Goal: Task Accomplishment & Management: Complete application form

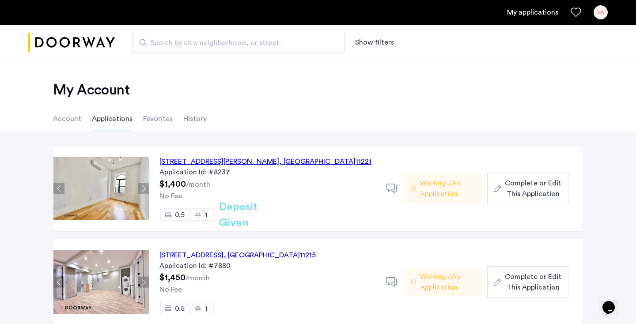
click at [207, 163] on div "[STREET_ADDRESS][PERSON_NAME]" at bounding box center [265, 161] width 212 height 11
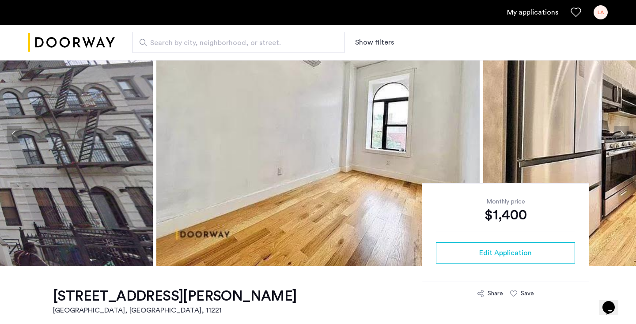
scroll to position [49, 0]
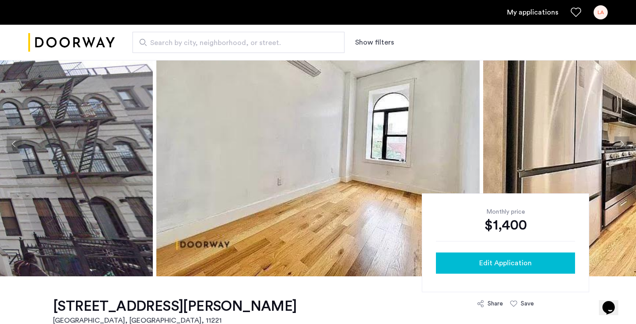
click at [521, 262] on span "Edit Application" at bounding box center [505, 263] width 53 height 11
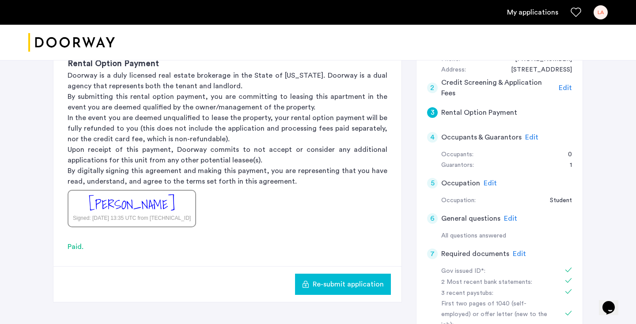
scroll to position [216, 0]
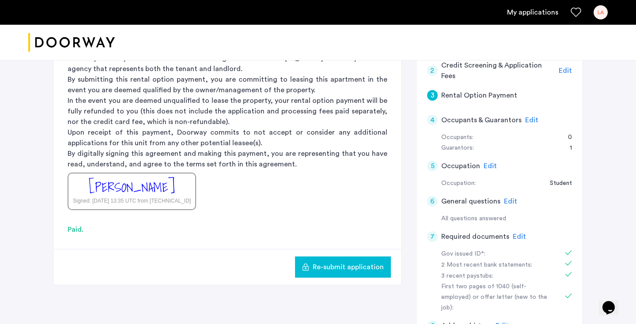
click at [529, 118] on span "Edit" at bounding box center [531, 120] width 13 height 7
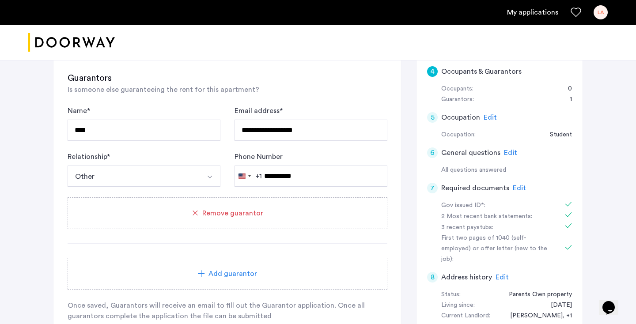
scroll to position [219, 0]
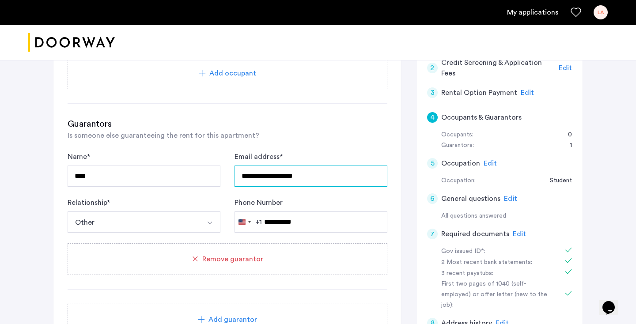
click at [327, 179] on input "**********" at bounding box center [310, 176] width 153 height 21
drag, startPoint x: 324, startPoint y: 177, endPoint x: 158, endPoint y: 177, distance: 166.0
click at [158, 177] on form "**********" at bounding box center [228, 191] width 320 height 81
paste input "text"
type input "**********"
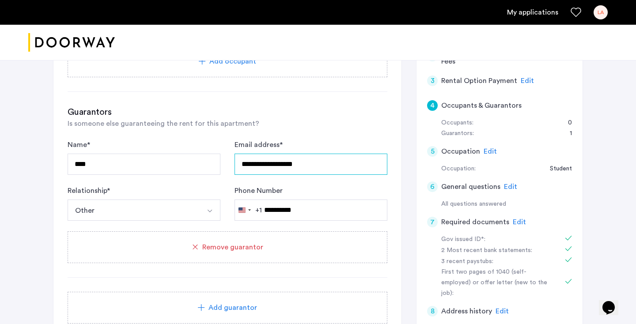
scroll to position [231, 0]
drag, startPoint x: 329, startPoint y: 164, endPoint x: 227, endPoint y: 155, distance: 102.8
click at [229, 155] on form "**********" at bounding box center [228, 179] width 320 height 81
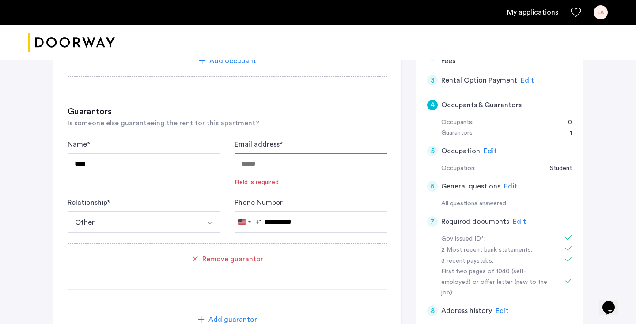
click at [261, 168] on input "Email address *" at bounding box center [310, 163] width 153 height 21
click at [245, 162] on input "Email address *" at bounding box center [310, 163] width 153 height 21
paste input "**********"
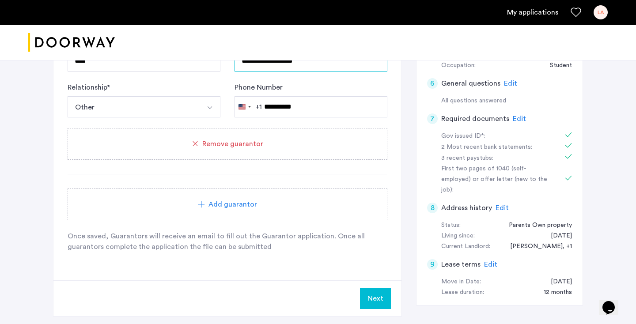
scroll to position [329, 0]
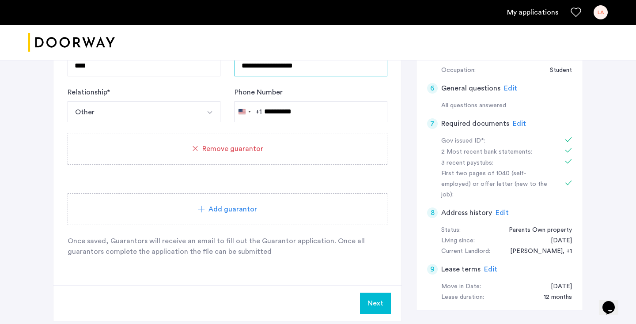
type input "**********"
click at [366, 301] on button "Next" at bounding box center [375, 303] width 31 height 21
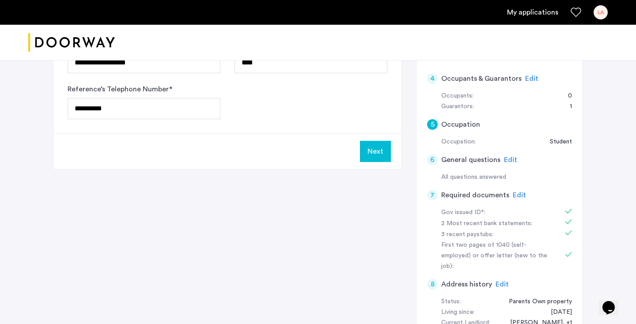
scroll to position [207, 0]
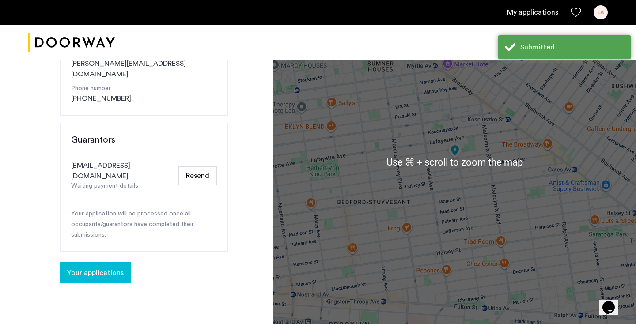
scroll to position [162, 0]
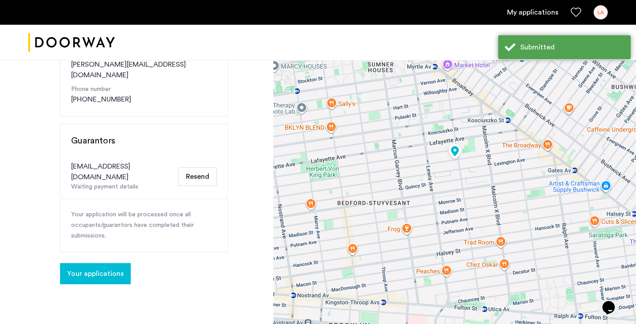
click at [204, 167] on button "Resend" at bounding box center [197, 176] width 38 height 19
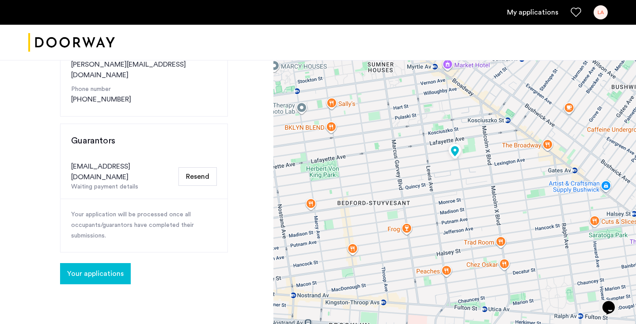
click at [197, 167] on button "Resend" at bounding box center [197, 176] width 38 height 19
click at [200, 167] on button "Resend" at bounding box center [197, 176] width 38 height 19
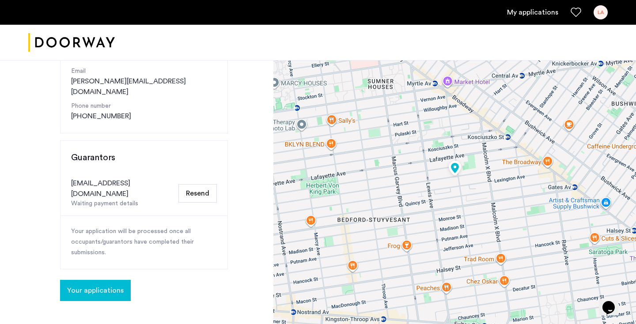
scroll to position [138, 0]
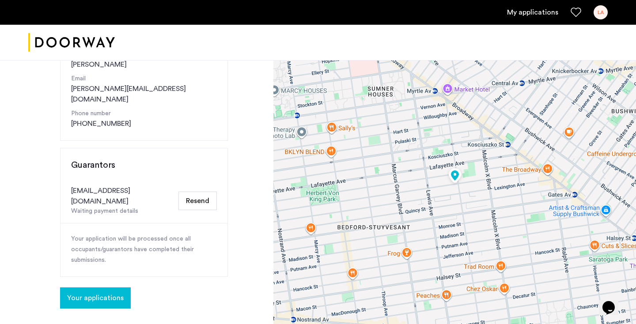
click at [200, 192] on button "Resend" at bounding box center [197, 201] width 38 height 19
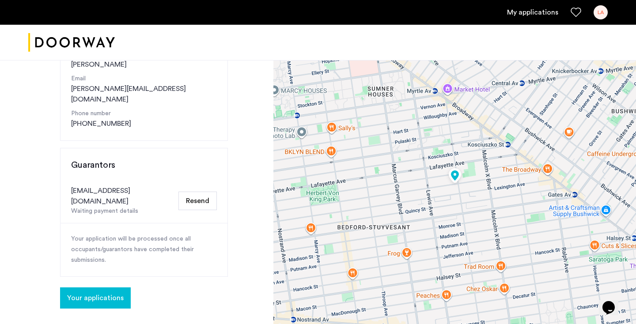
click at [200, 192] on button "Resend" at bounding box center [197, 201] width 38 height 19
click at [196, 192] on button "Resend" at bounding box center [197, 201] width 38 height 19
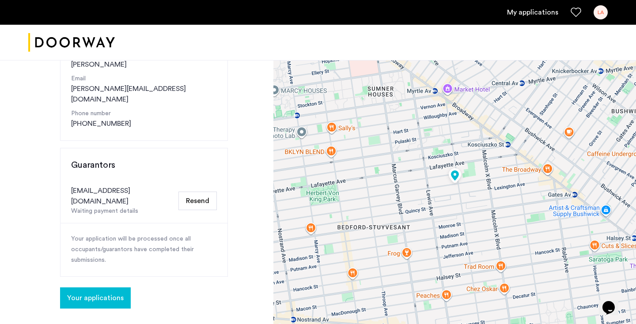
click at [196, 192] on button "Resend" at bounding box center [197, 201] width 38 height 19
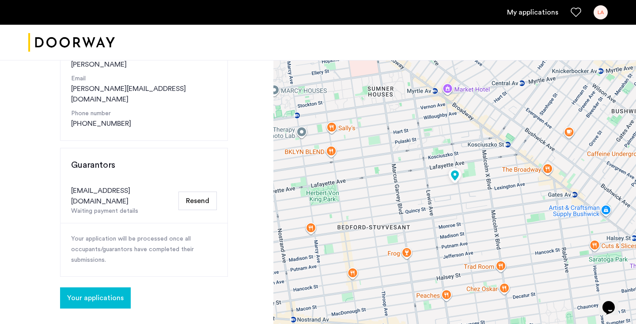
click at [196, 192] on button "Resend" at bounding box center [197, 201] width 38 height 19
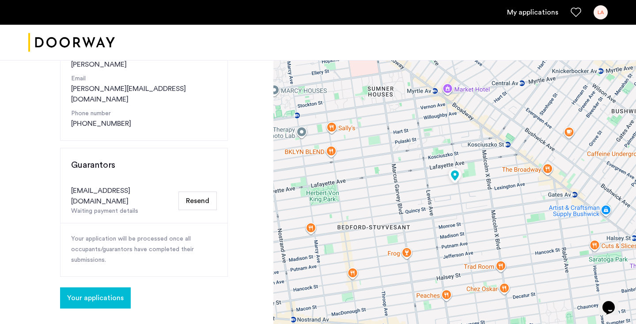
click at [189, 192] on button "Resend" at bounding box center [197, 201] width 38 height 19
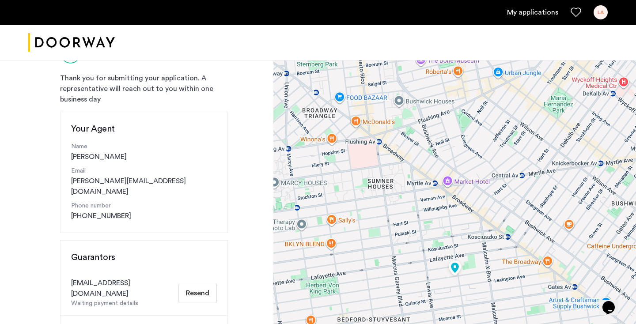
scroll to position [0, 0]
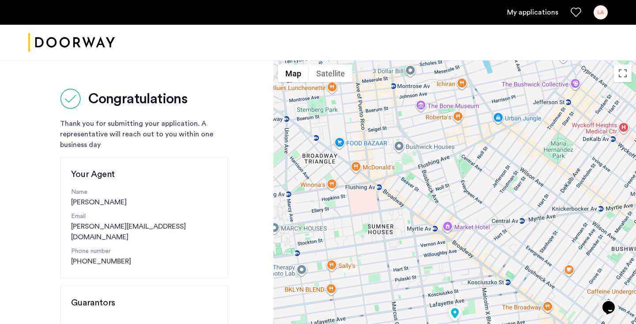
click at [181, 150] on div "Thank you for submitting your application. A representative will reach out to y…" at bounding box center [144, 134] width 168 height 32
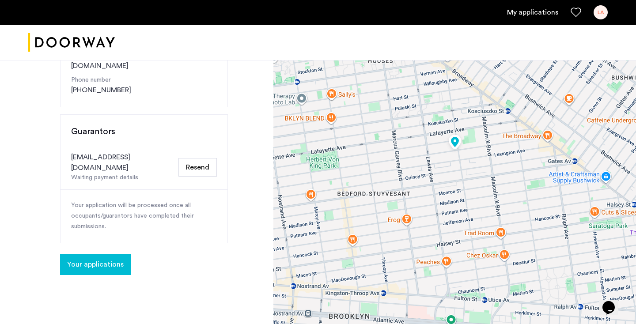
scroll to position [169, 0]
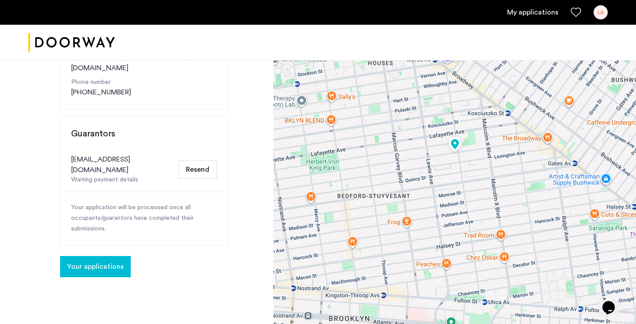
click at [199, 160] on button "Resend" at bounding box center [197, 169] width 38 height 19
click at [205, 160] on button "Resend" at bounding box center [197, 169] width 38 height 19
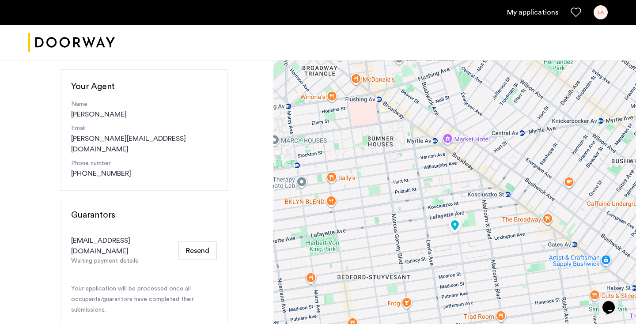
scroll to position [35, 0]
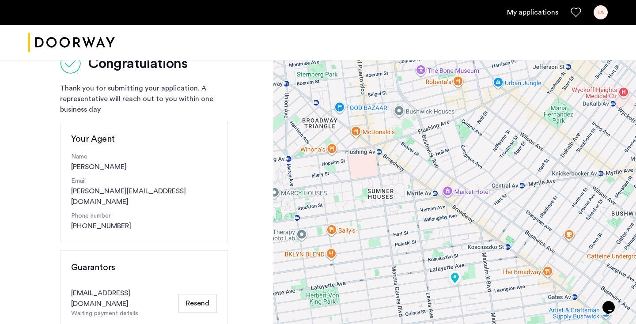
click at [83, 38] on img "Cazamio logo" at bounding box center [71, 42] width 87 height 33
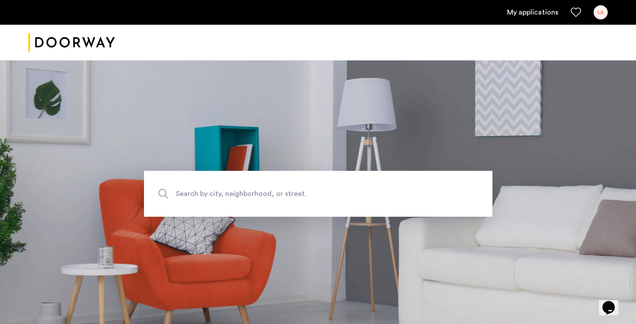
click at [541, 16] on link "My applications" at bounding box center [532, 12] width 51 height 11
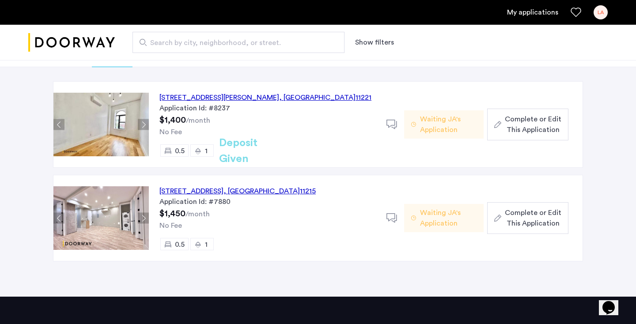
scroll to position [63, 0]
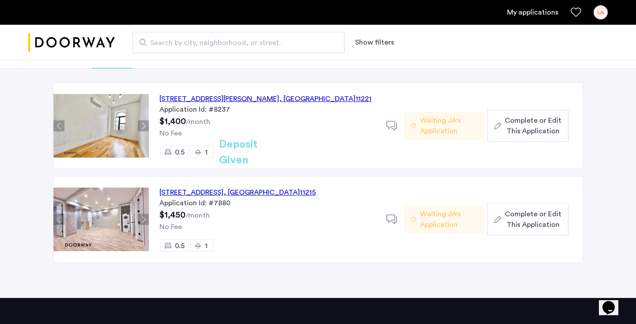
click at [260, 102] on div "[STREET_ADDRESS][PERSON_NAME]" at bounding box center [265, 99] width 212 height 11
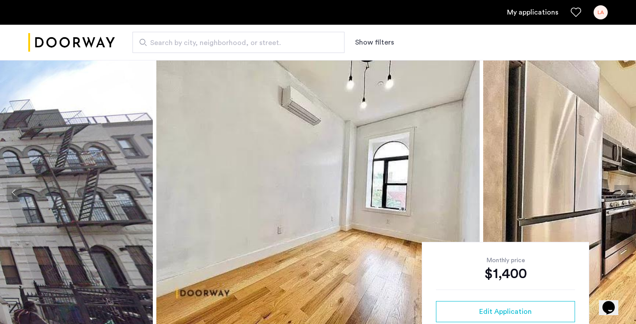
click at [535, 13] on link "My applications" at bounding box center [532, 12] width 51 height 11
